Goal: Information Seeking & Learning: Learn about a topic

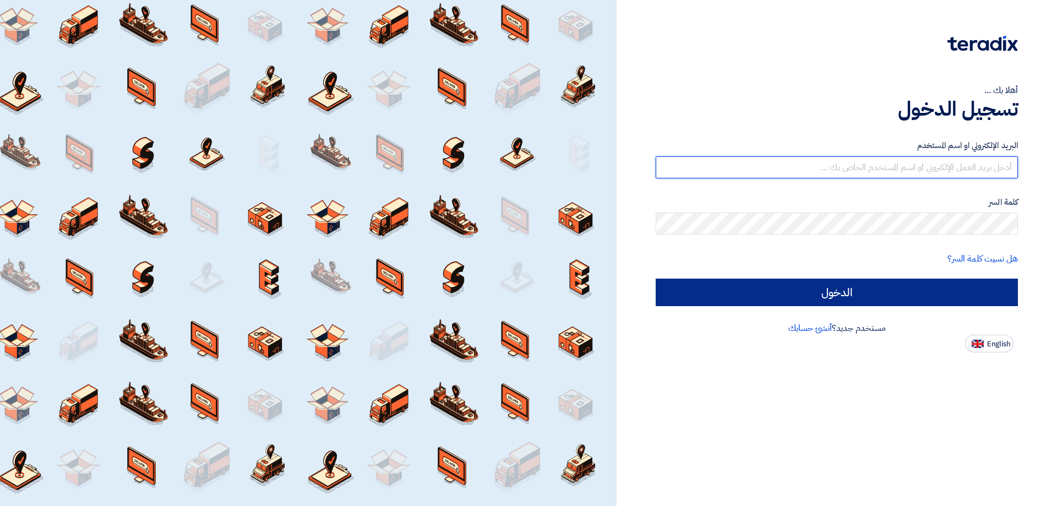
type input "[PERSON_NAME][EMAIL_ADDRESS][PERSON_NAME][DOMAIN_NAME]"
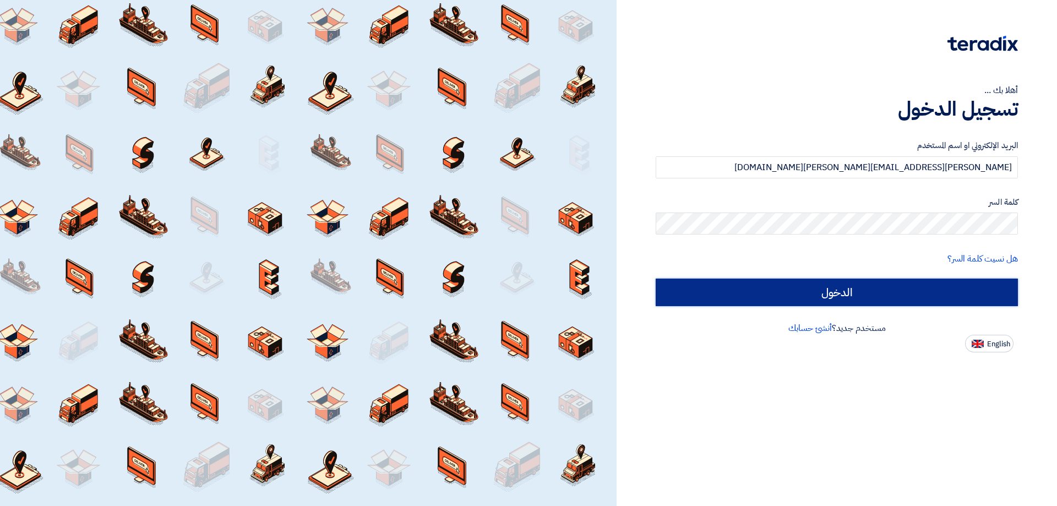
click at [847, 293] on input "الدخول" at bounding box center [837, 293] width 362 height 28
type input "Sign in"
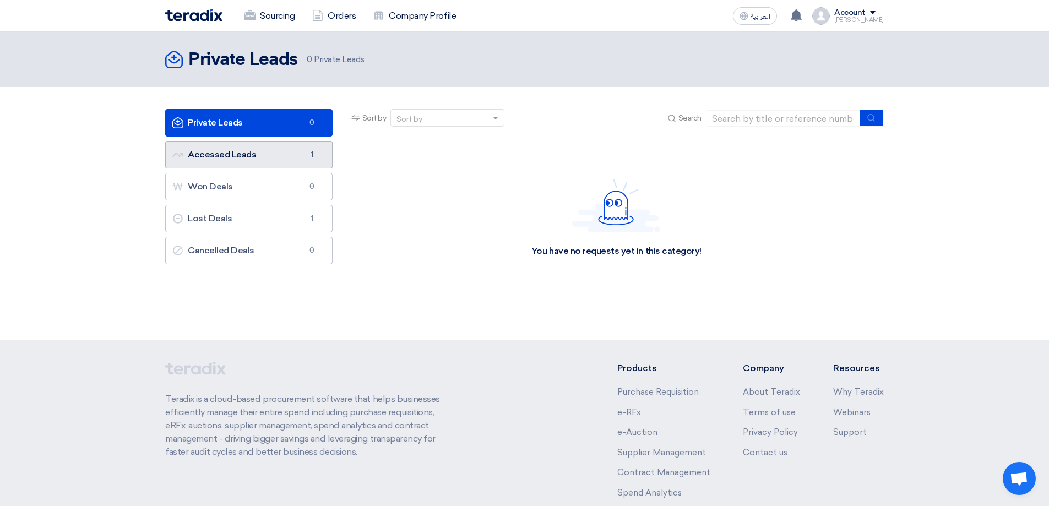
click at [247, 156] on link "Accessed Leads Accessed Leads 1" at bounding box center [248, 155] width 167 height 28
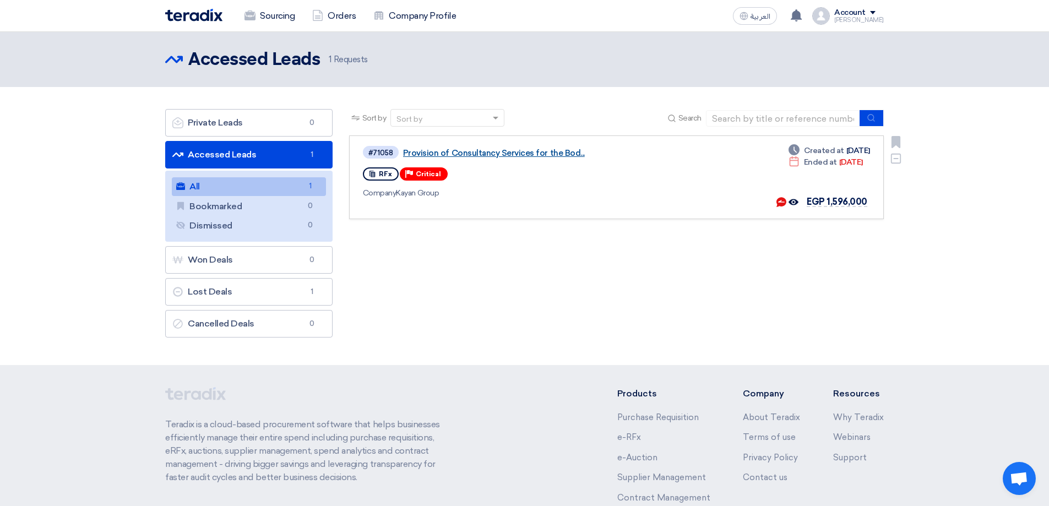
click at [474, 155] on link "Provision of Consultancy Services for the Bod..." at bounding box center [540, 153] width 275 height 10
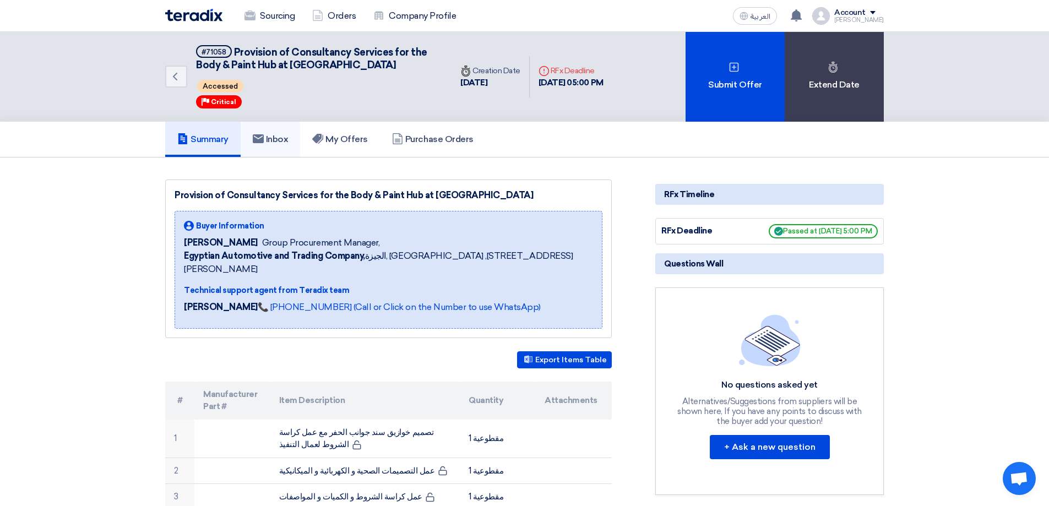
click at [268, 142] on h5 "Inbox" at bounding box center [271, 139] width 36 height 11
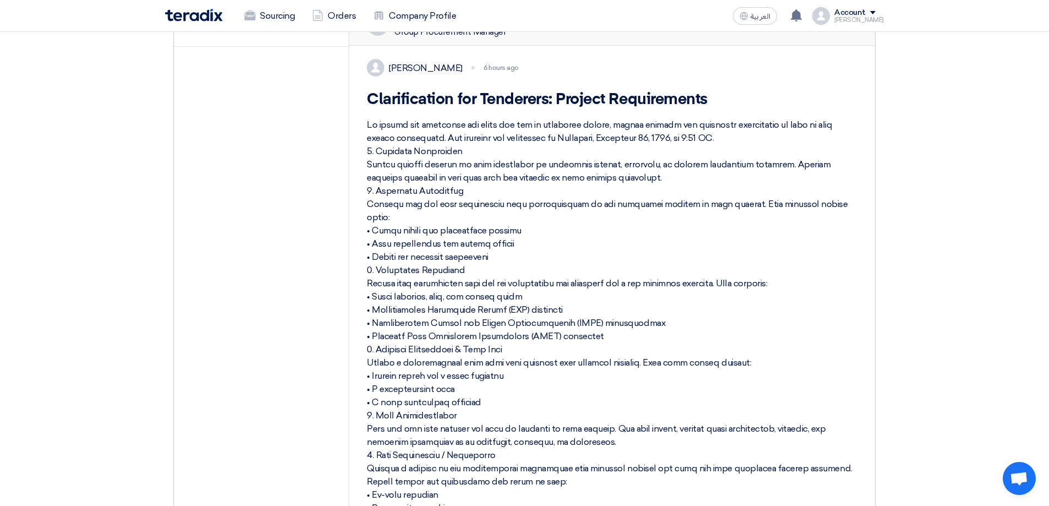
scroll to position [564, 0]
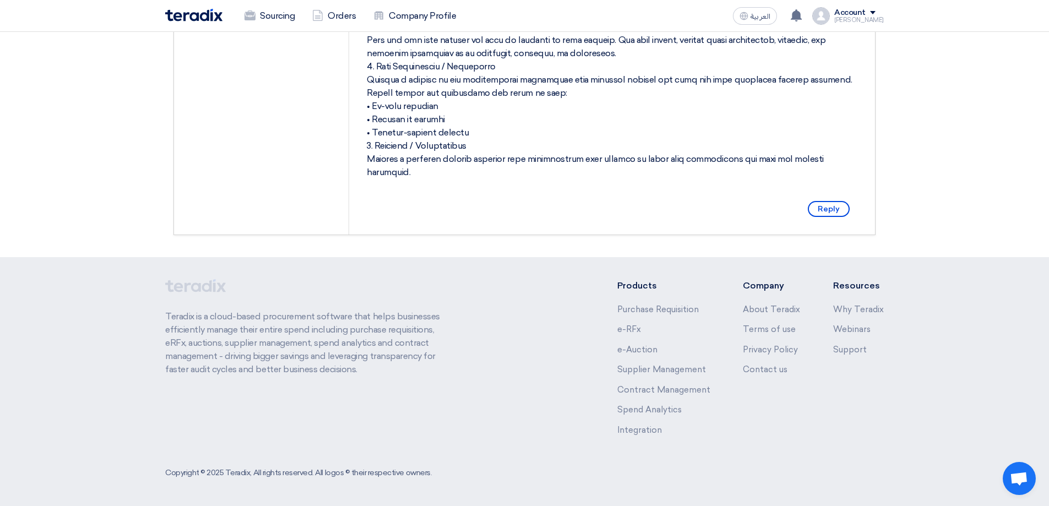
drag, startPoint x: 369, startPoint y: 167, endPoint x: 853, endPoint y: 161, distance: 484.0
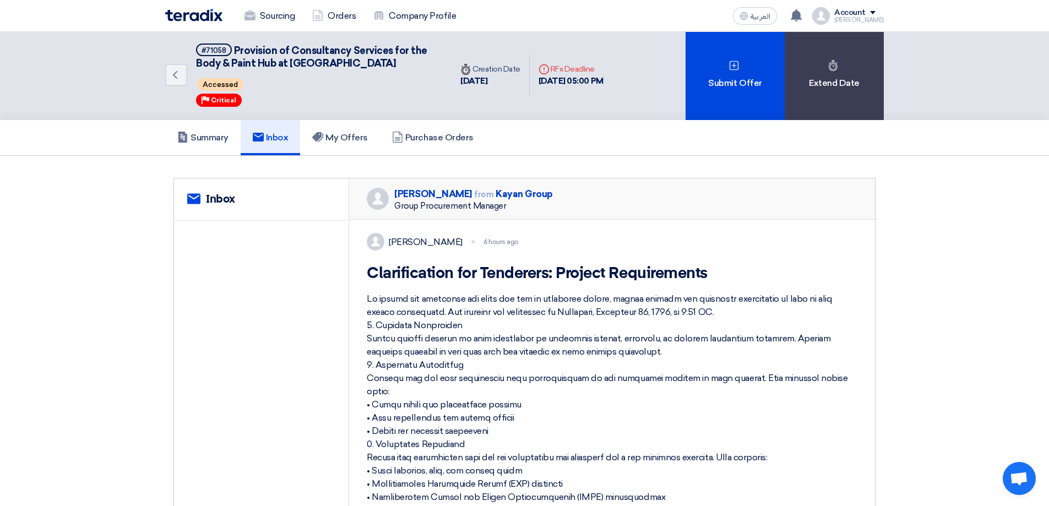
scroll to position [0, 0]
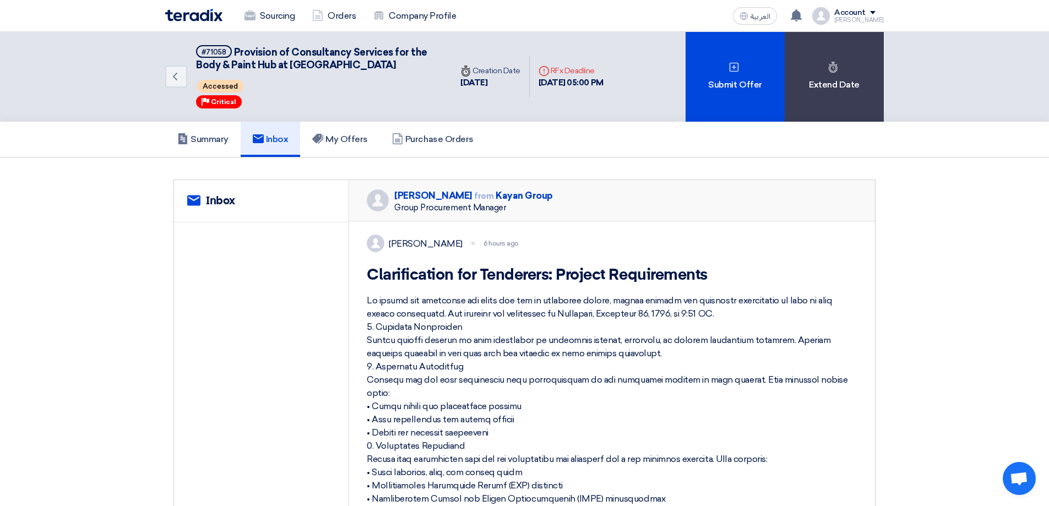
click at [546, 227] on div "[PERSON_NAME] 6 hours ago Clarification for Tenderers: Project Requirements Rep…" at bounding box center [612, 510] width 526 height 578
click at [732, 205] on div "[PERSON_NAME] from Kayan Group Group Procurement Manager" at bounding box center [612, 200] width 526 height 41
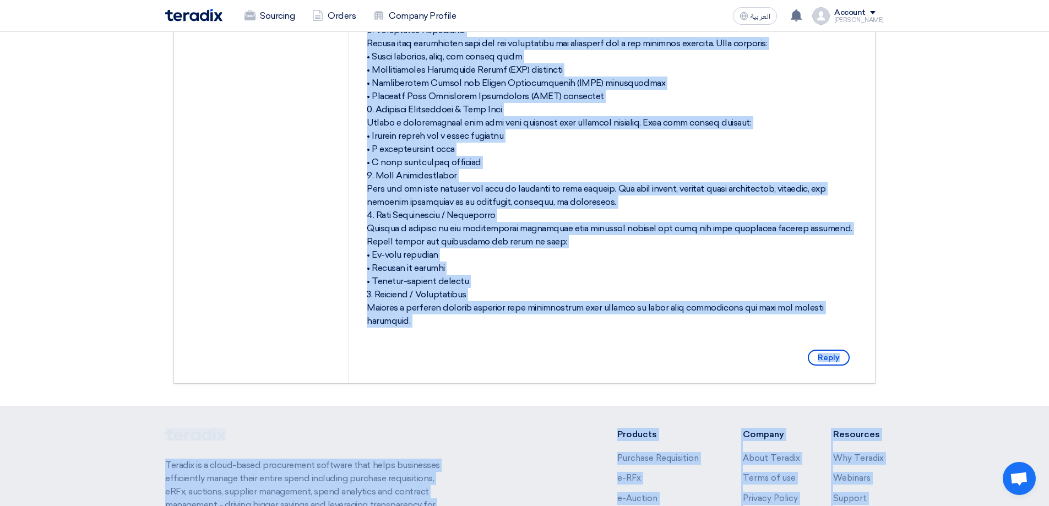
scroll to position [564, 0]
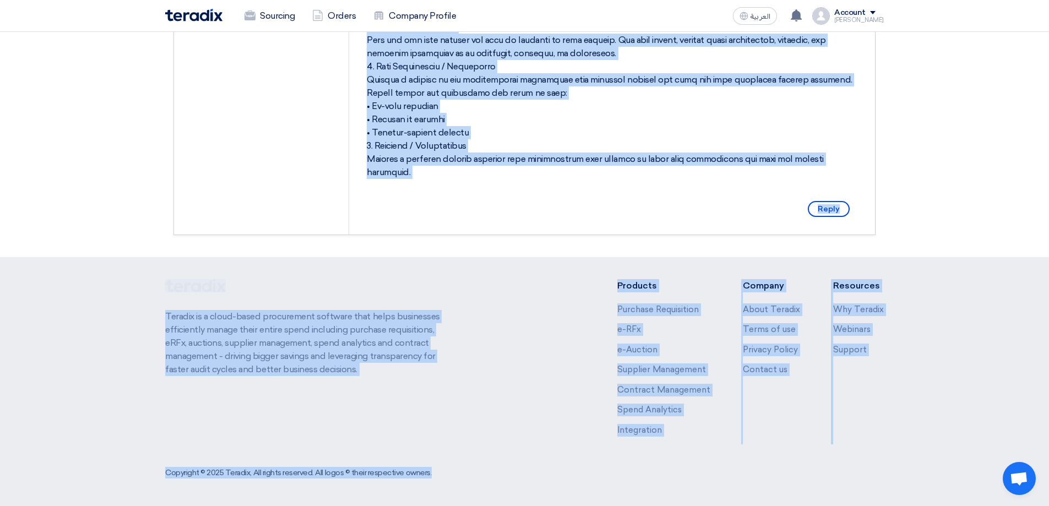
drag, startPoint x: 372, startPoint y: 279, endPoint x: 859, endPoint y: 166, distance: 500.6
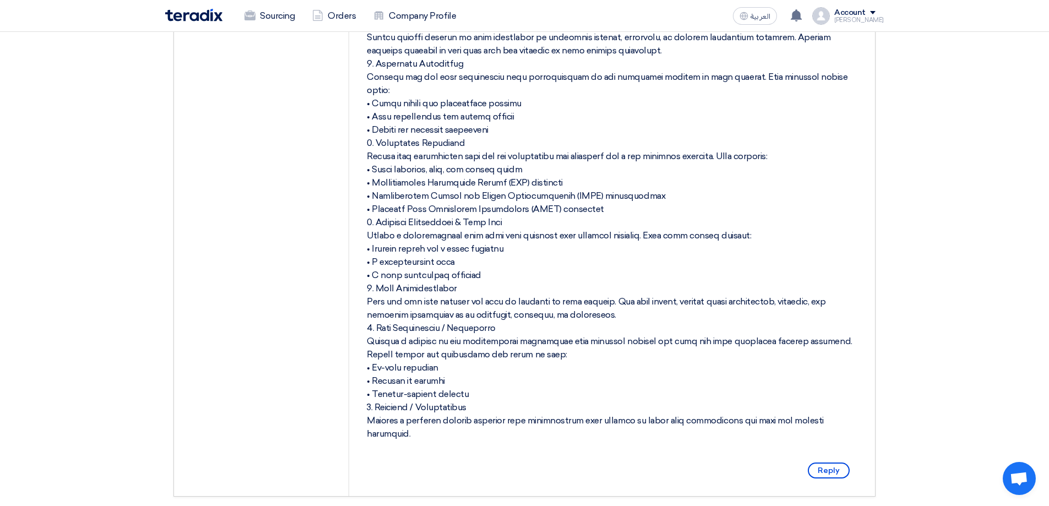
scroll to position [439, 0]
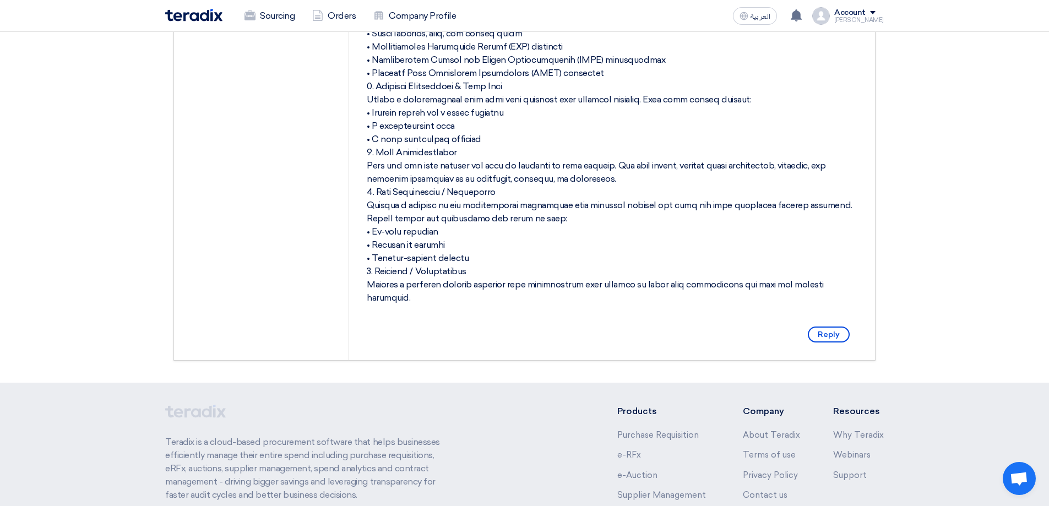
drag, startPoint x: 369, startPoint y: 154, endPoint x: 862, endPoint y: 284, distance: 509.6
click at [862, 284] on div "[PERSON_NAME] 6 hours ago Clarification for Tenderers: Project Requirements Rep…" at bounding box center [612, 72] width 526 height 578
copy div "Loremipsumdol sit Ametconse: Adipisc Elitseddoeiu Te incidi utl etdolorem ali e…"
click at [825, 200] on div at bounding box center [612, 79] width 491 height 449
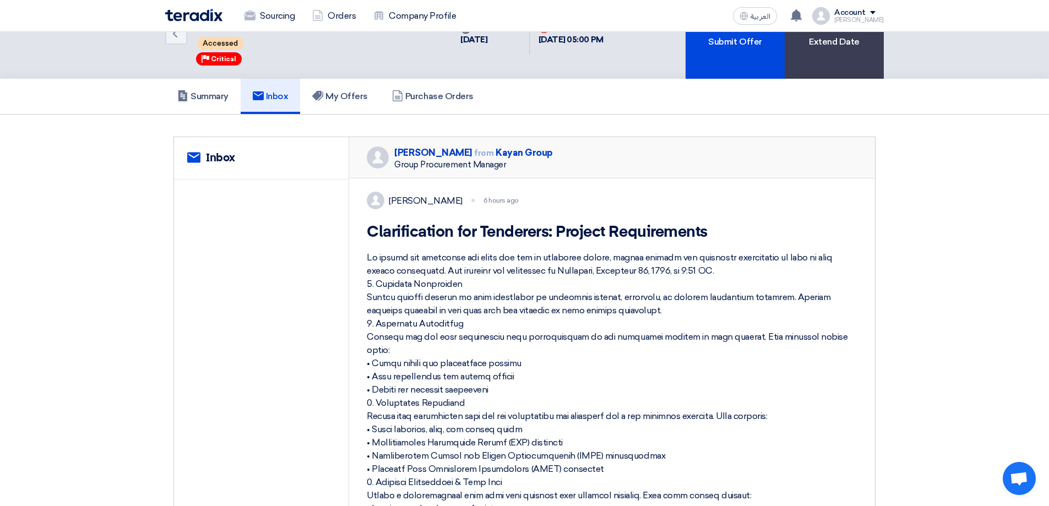
scroll to position [0, 0]
